Goal: Information Seeking & Learning: Learn about a topic

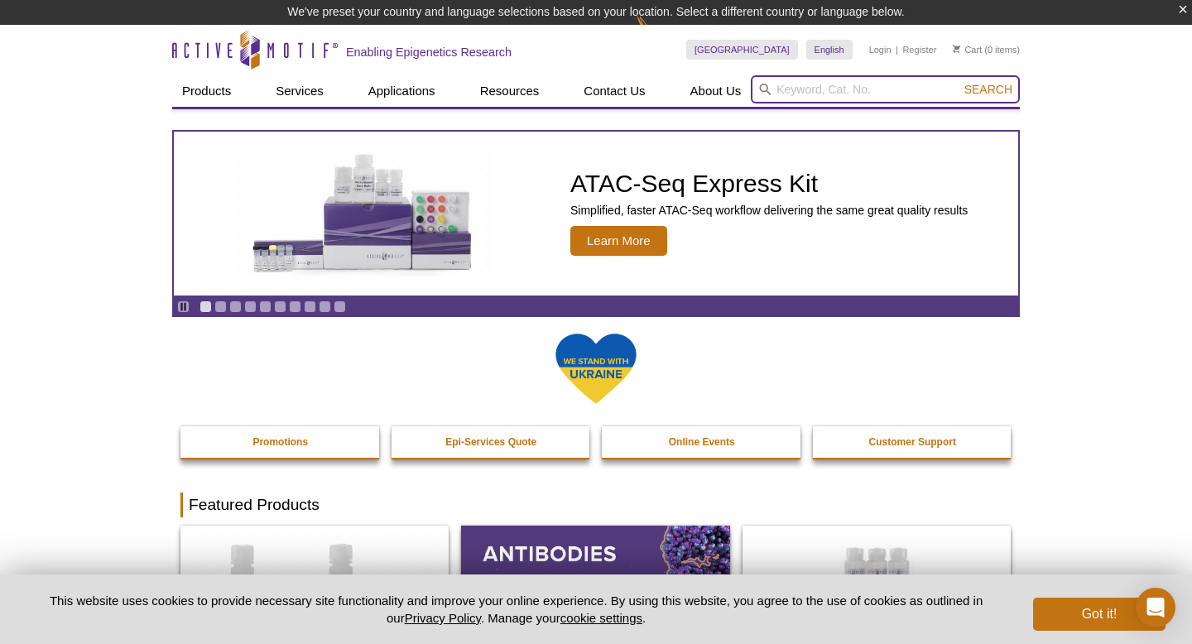
click at [783, 88] on input "search" at bounding box center [885, 89] width 269 height 28
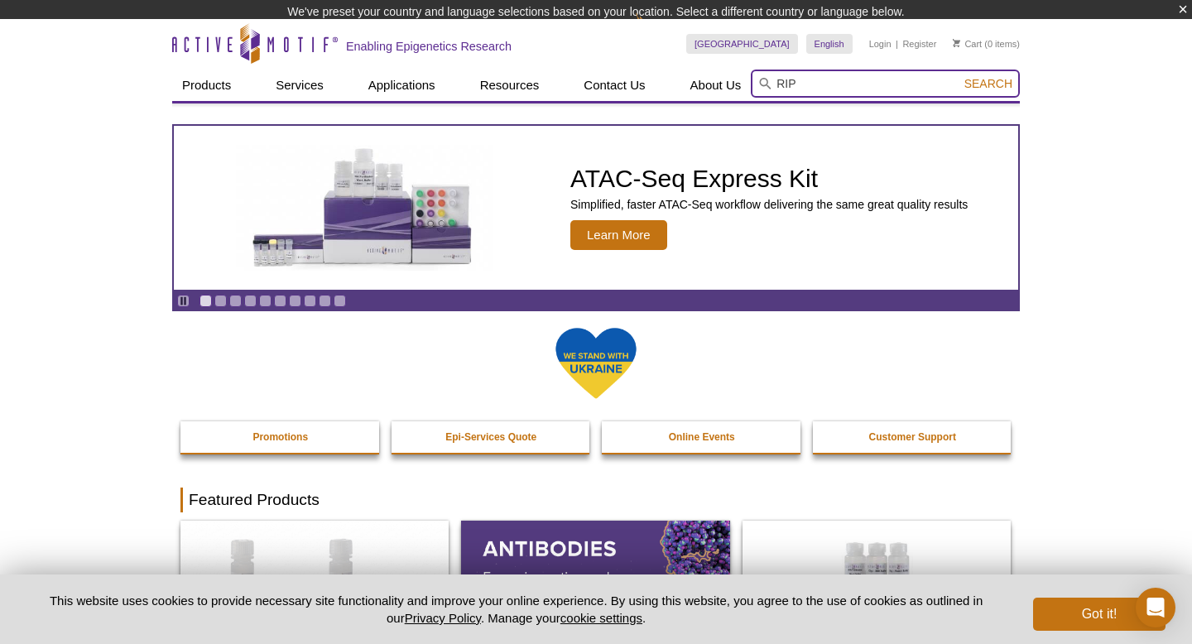
type input "RIP"
click at [998, 93] on header "Active Motif Logo Enabling Epigenetics Research 0 Search Skip to content Active…" at bounding box center [596, 61] width 848 height 84
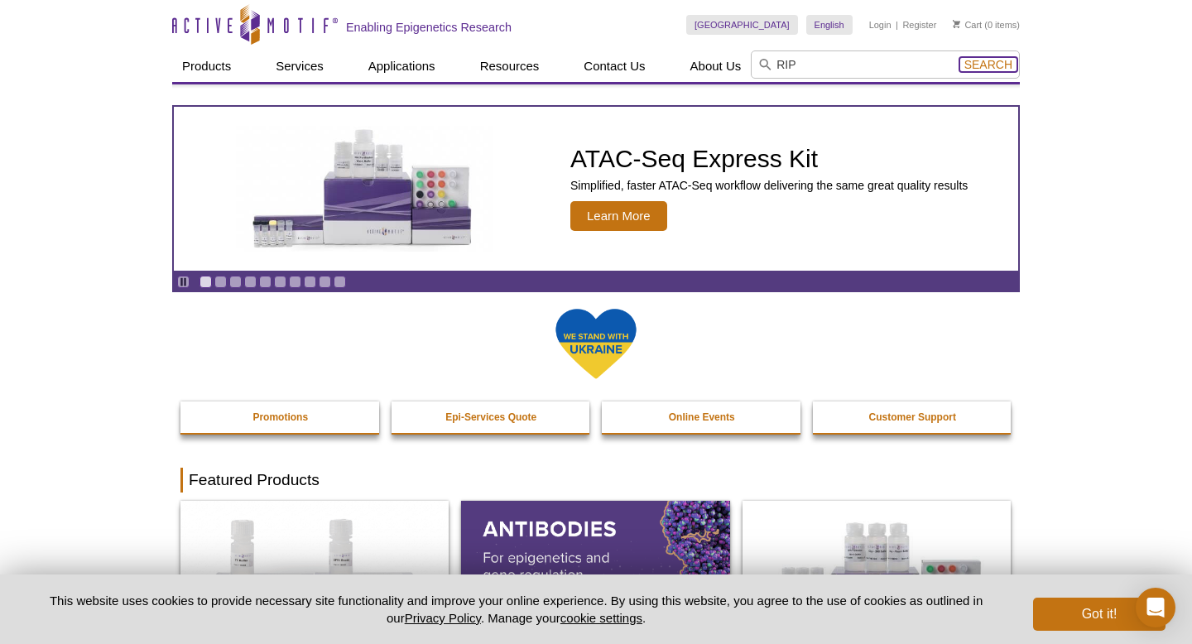
click at [991, 61] on span "Search" at bounding box center [989, 64] width 48 height 13
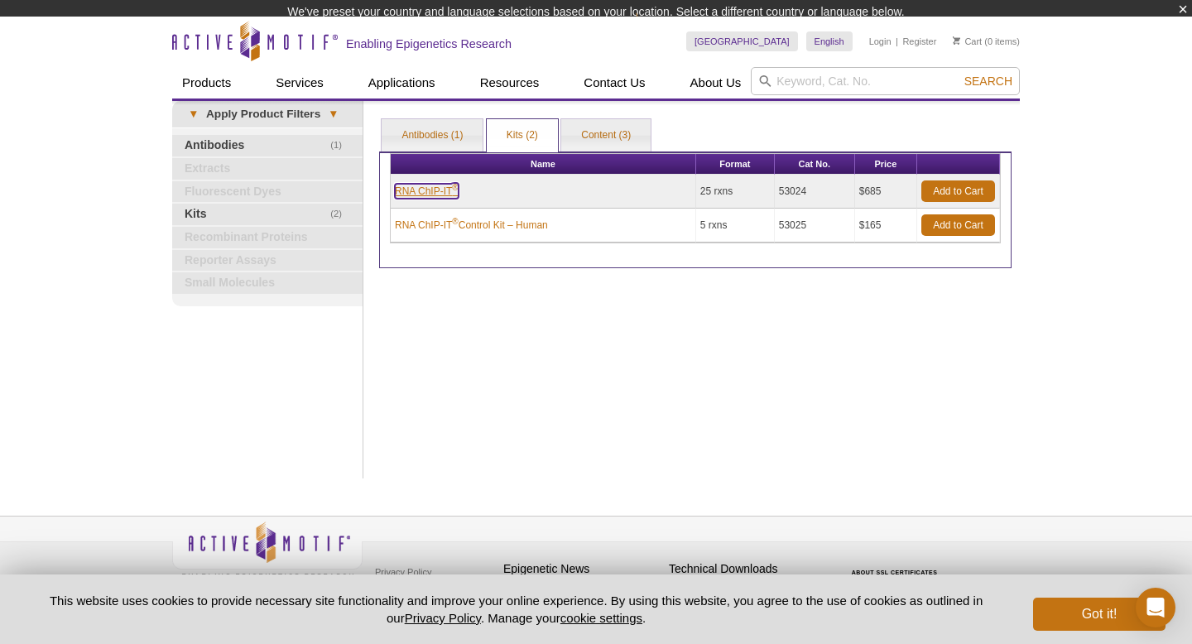
click at [422, 199] on td "RNA ChIP-IT ®" at bounding box center [544, 192] width 306 height 34
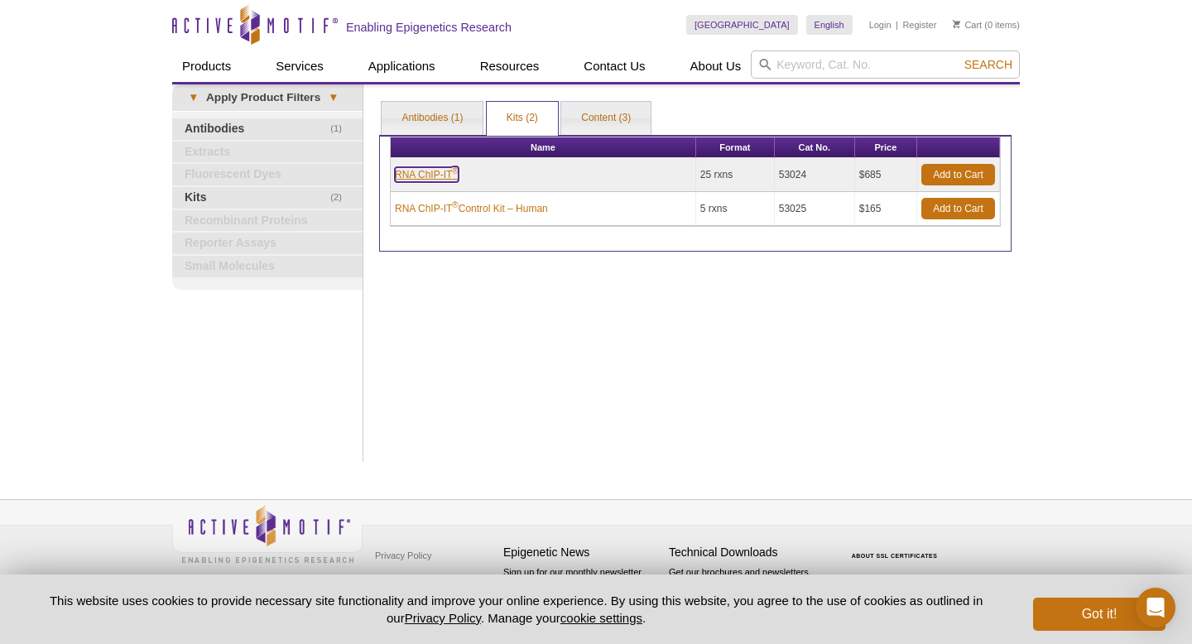
click at [429, 175] on link "RNA ChIP-IT ®" at bounding box center [427, 174] width 64 height 15
click at [432, 175] on link "RNA ChIP-IT ®" at bounding box center [427, 174] width 64 height 15
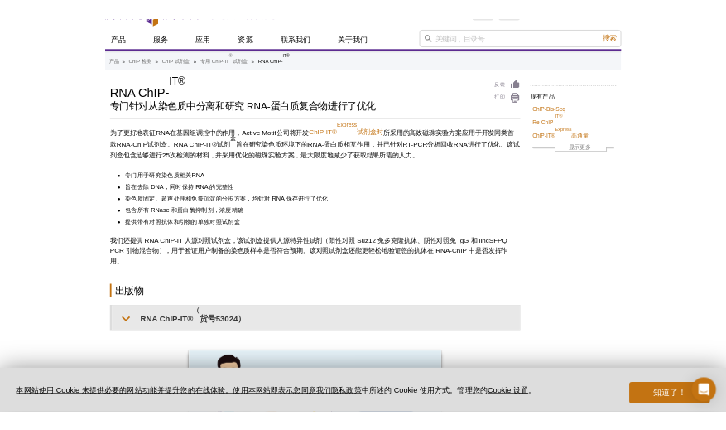
scroll to position [34, 0]
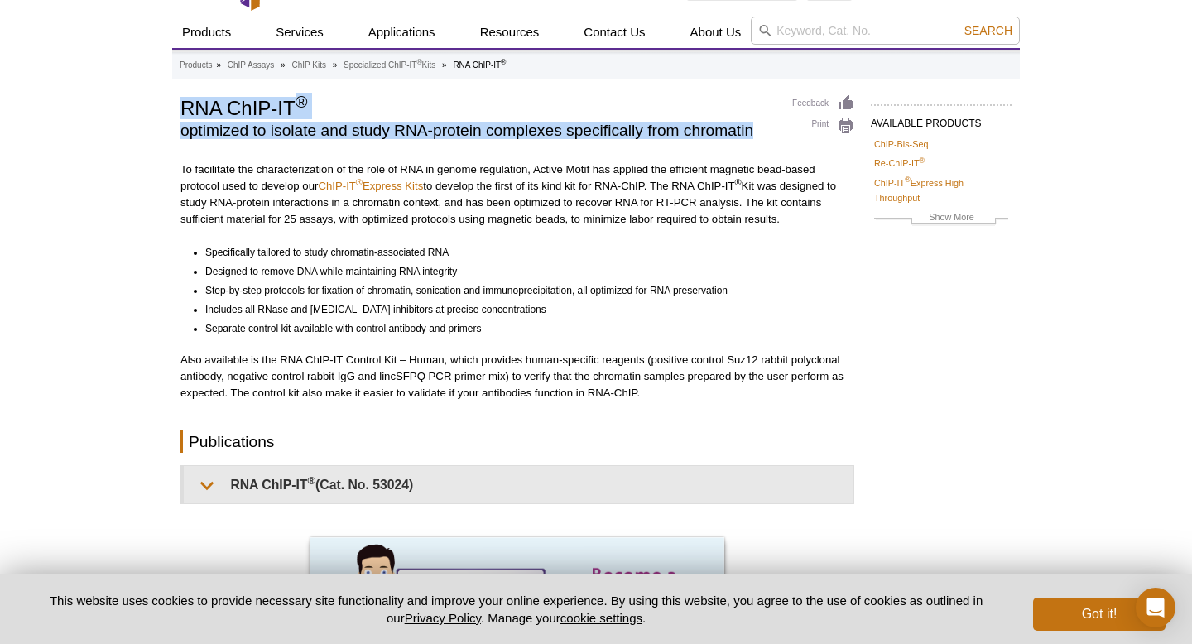
drag, startPoint x: 174, startPoint y: 98, endPoint x: 768, endPoint y: 139, distance: 596.0
click at [768, 139] on div "AVAILABLE PRODUCTS ChIP-Bis-Seq Re-ChIP-IT ® ChIP-IT ® Express High Throughput …" at bounding box center [596, 494] width 848 height 800
copy div "RNA ChIP-IT ® optimized to isolate and study RNA-protein complexes specifically…"
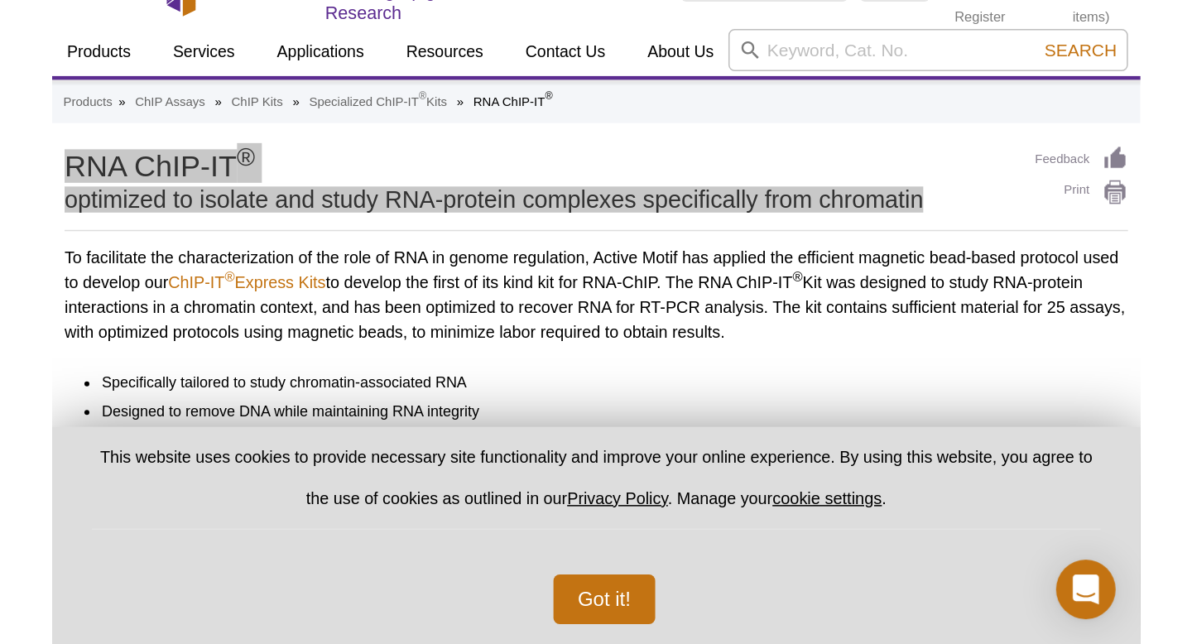
scroll to position [55, 0]
